Goal: Task Accomplishment & Management: Complete application form

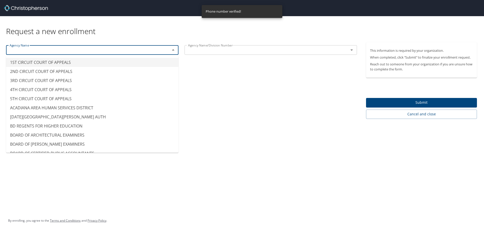
click at [113, 52] on input "text" at bounding box center [85, 50] width 154 height 7
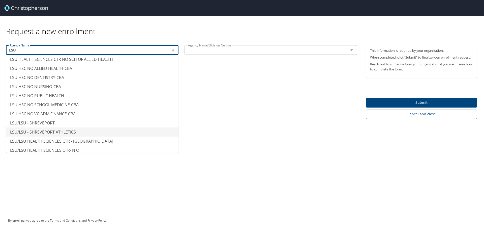
scroll to position [28, 0]
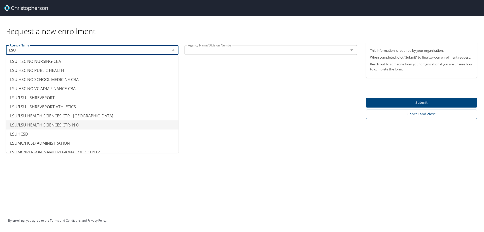
click at [81, 125] on li "LSU/LSU HEALTH SCIENCES CTR- N O" at bounding box center [92, 124] width 172 height 9
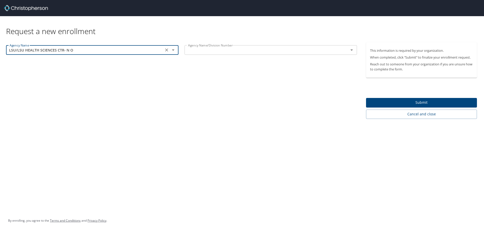
type input "LSU/LSU HEALTH SCIENCES CTR- N O"
click at [323, 47] on input "text" at bounding box center [263, 50] width 154 height 7
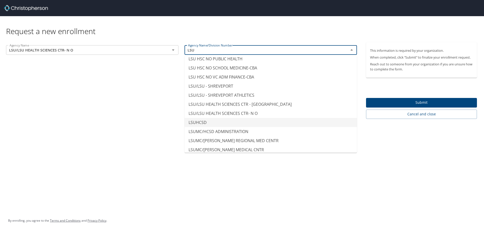
scroll to position [53, 0]
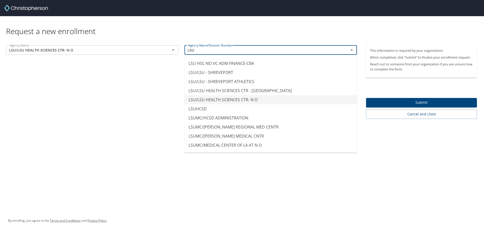
click at [253, 100] on li "LSU/LSU HEALTH SCIENCES CTR- N O" at bounding box center [270, 99] width 172 height 9
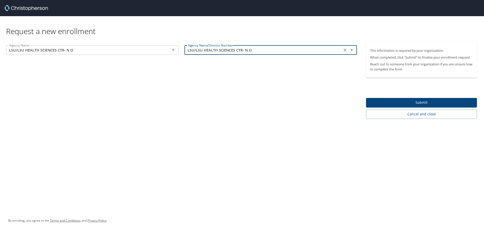
type input "LSU/LSU HEALTH SCIENCES CTR- N O"
click at [401, 101] on span "Submit" at bounding box center [421, 102] width 103 height 6
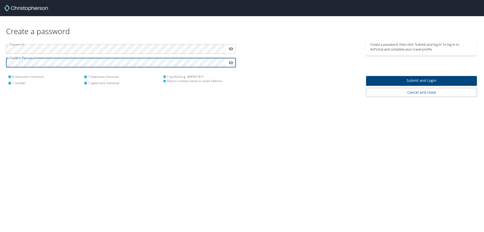
click at [425, 81] on span "Submit and Login" at bounding box center [421, 80] width 103 height 6
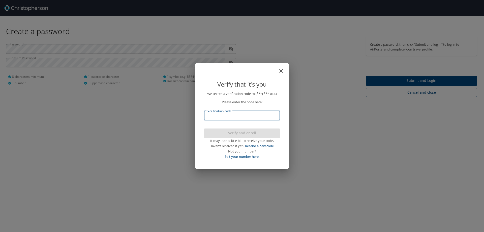
click at [260, 117] on input "Verification code" at bounding box center [242, 116] width 76 height 10
type input "875768"
click at [259, 135] on span "Verify and enroll" at bounding box center [242, 133] width 68 height 6
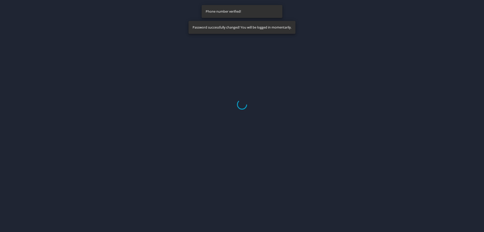
select select "US"
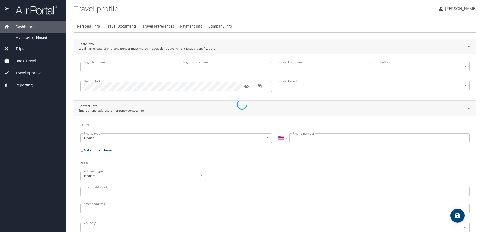
type input "[PERSON_NAME]"
type input "[DEMOGRAPHIC_DATA]"
select select "US"
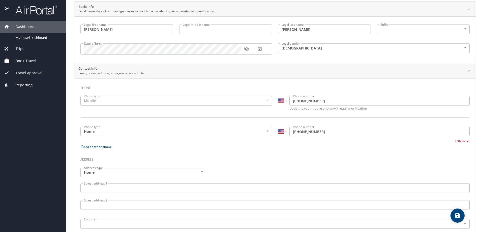
scroll to position [50, 0]
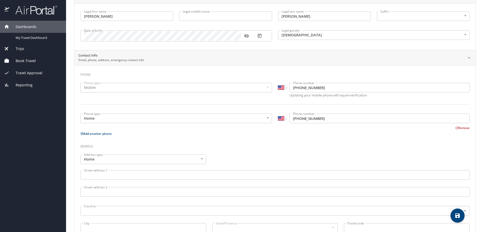
click at [31, 62] on span "Book Travel" at bounding box center [22, 61] width 26 height 6
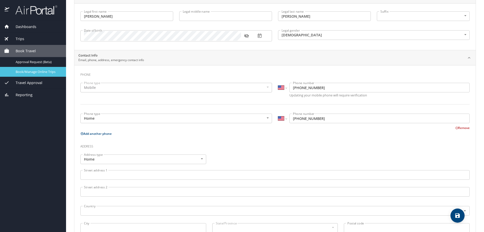
click at [47, 70] on span "Book/Manage Online Trips" at bounding box center [38, 71] width 44 height 5
